Goal: Task Accomplishment & Management: Use online tool/utility

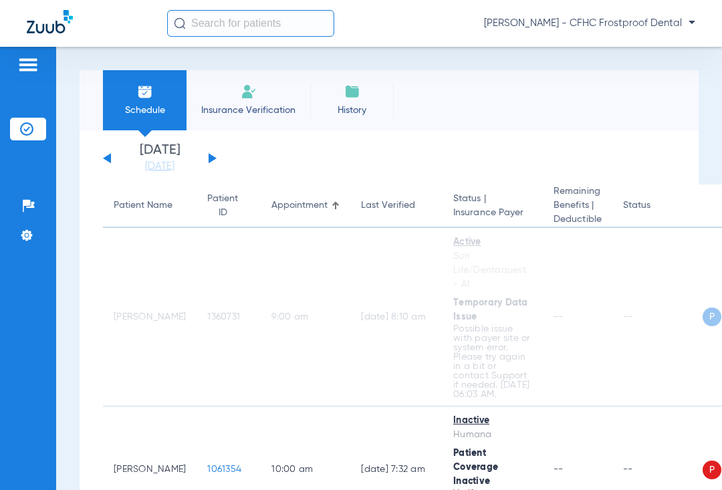
click at [213, 157] on button at bounding box center [213, 158] width 8 height 10
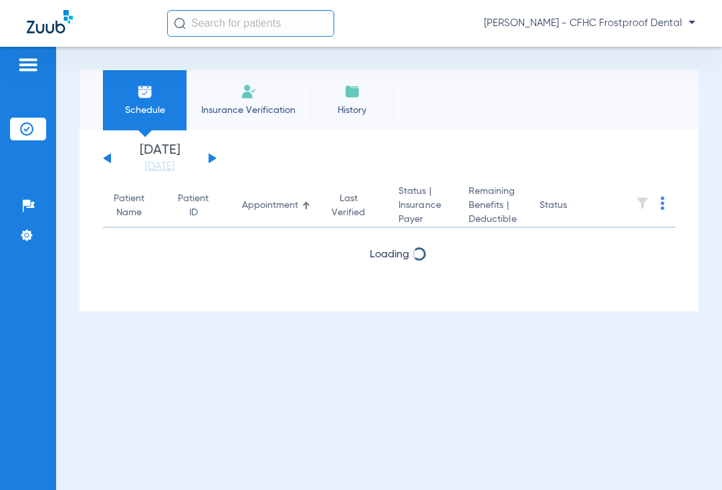
click at [213, 157] on button at bounding box center [213, 158] width 8 height 10
click at [213, 156] on div "[DATE] [DATE] [DATE] [DATE] [DATE] [DATE] [DATE] [DATE] [DATE] [DATE] [DATE] [D…" at bounding box center [160, 158] width 114 height 29
click at [213, 157] on button at bounding box center [213, 158] width 8 height 10
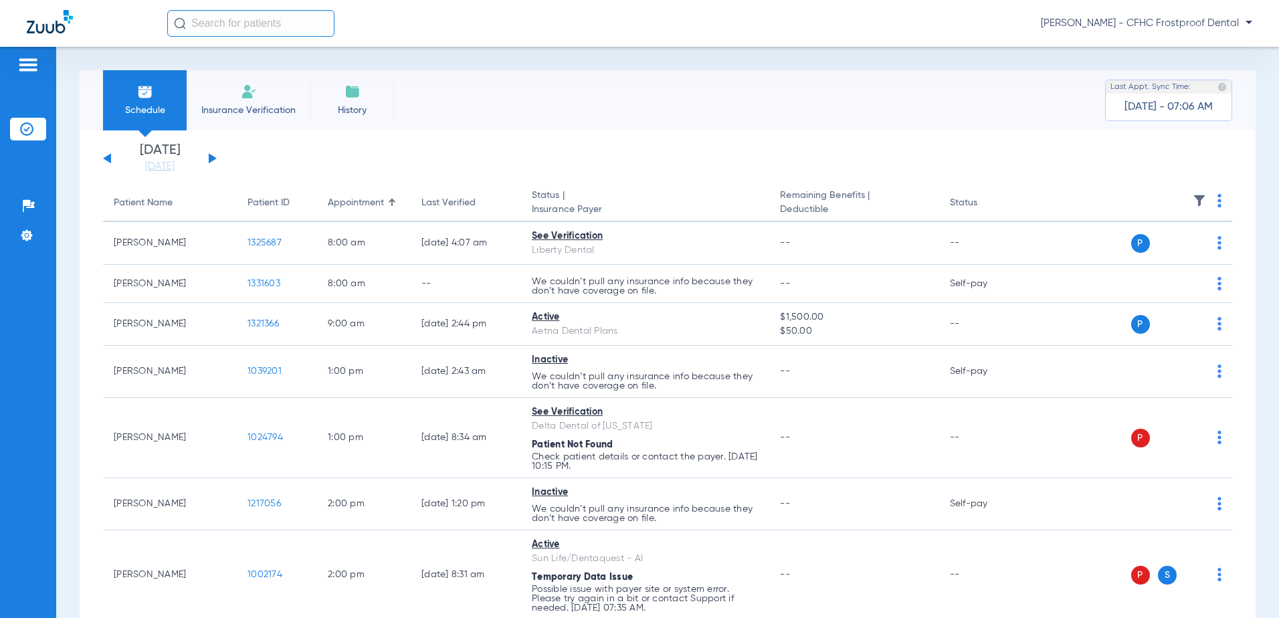
click at [722, 199] on img at bounding box center [1219, 200] width 4 height 13
click at [722, 246] on button "Verify All" at bounding box center [1158, 253] width 105 height 27
